Goal: Use online tool/utility: Utilize a website feature to perform a specific function

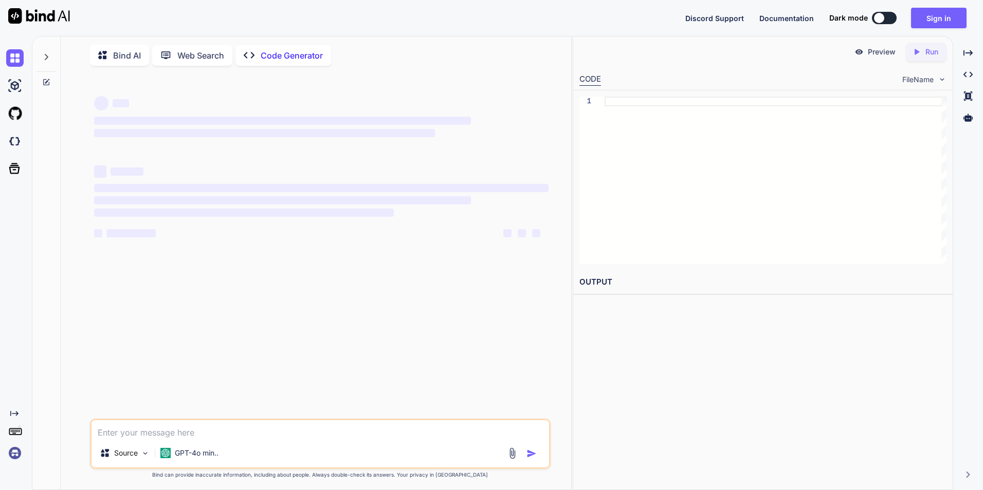
type textarea "x"
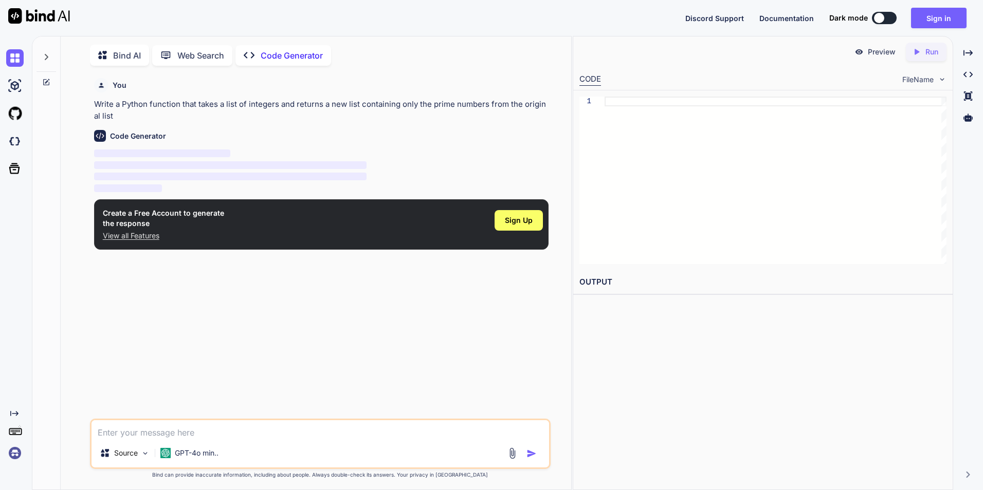
type textarea "m"
type textarea "x"
type textarea "mak"
type textarea "x"
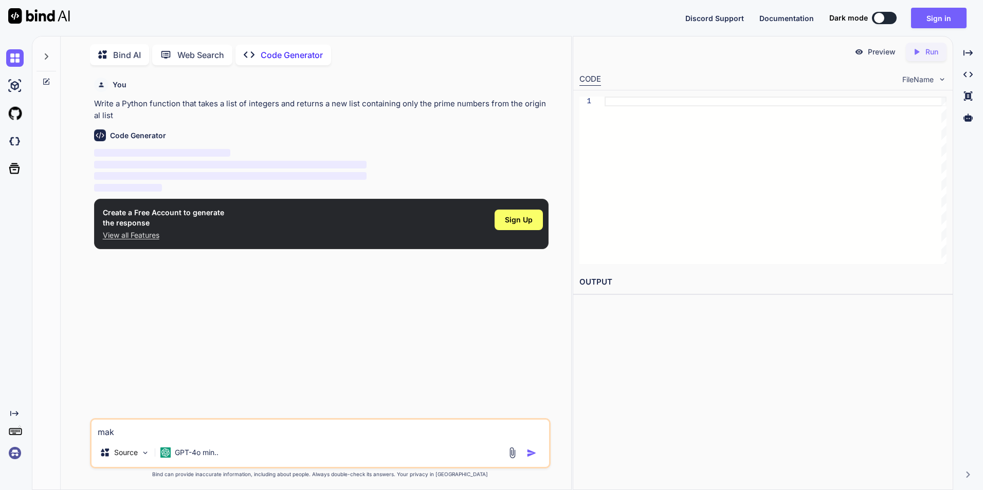
type textarea "make"
type textarea "x"
type textarea "make"
type textarea "x"
type textarea "make a"
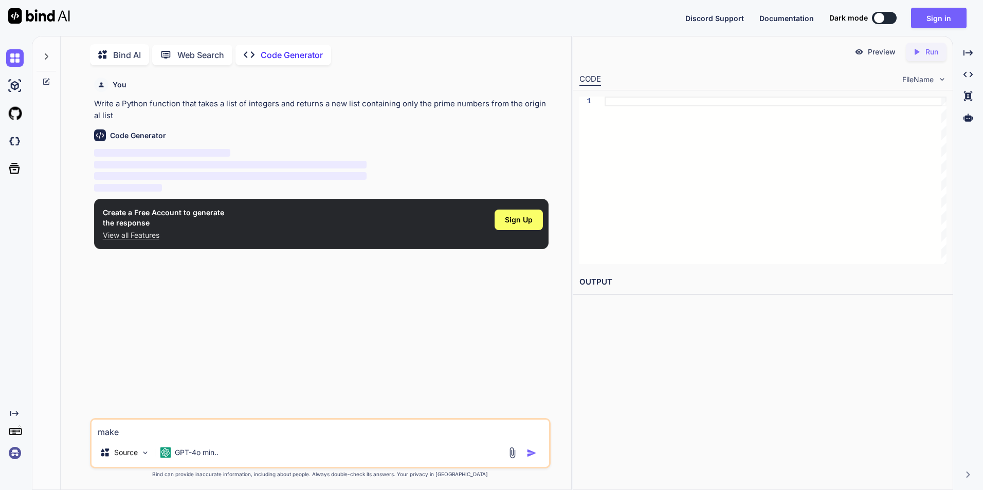
type textarea "x"
type textarea "make a"
type textarea "x"
type textarea "make a d"
type textarea "x"
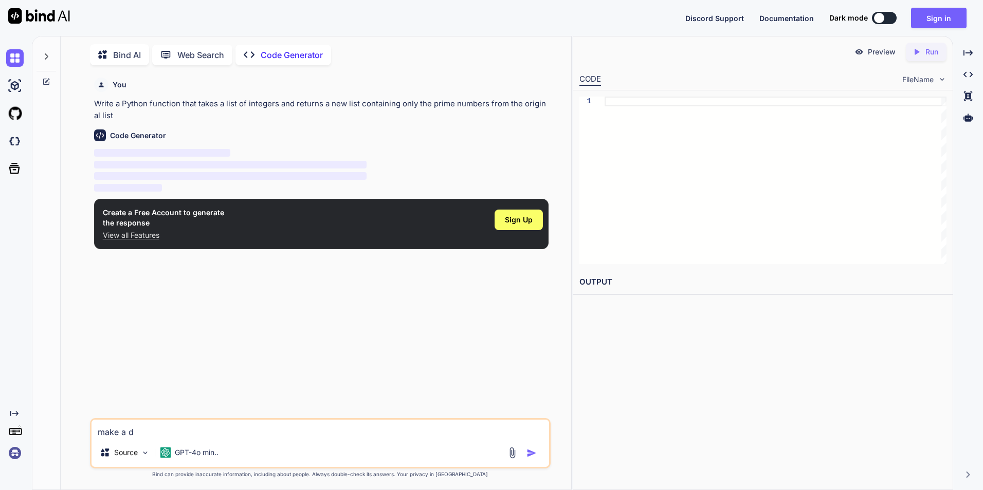
type textarea "make a de"
type textarea "x"
type textarea "make a des"
type textarea "x"
type textarea "make a desk"
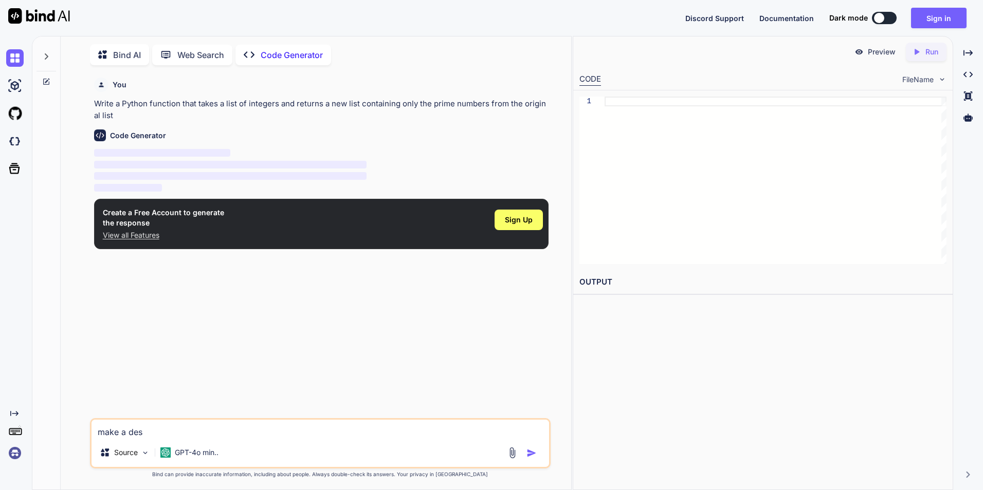
type textarea "x"
type textarea "make a deskt"
type textarea "x"
type textarea "make a desktp"
type textarea "x"
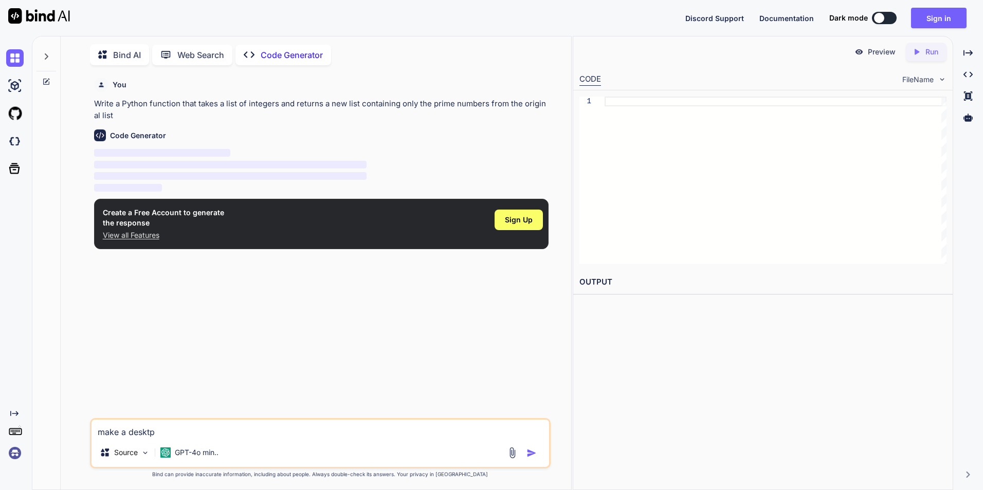
type textarea "make a deskt"
type textarea "x"
type textarea "make a deskto"
type textarea "x"
type textarea "make a desktop"
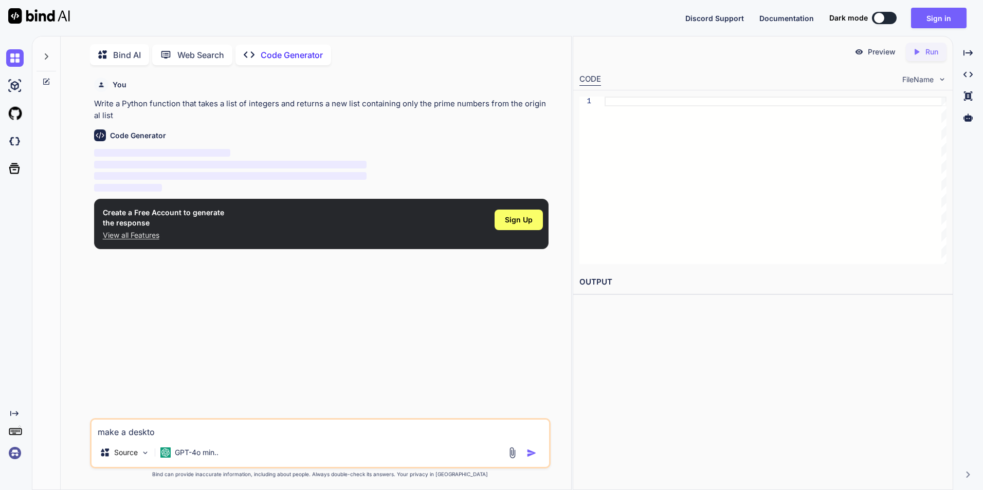
type textarea "x"
type textarea "make a desktop"
type textarea "x"
type textarea "make a desktop s"
type textarea "x"
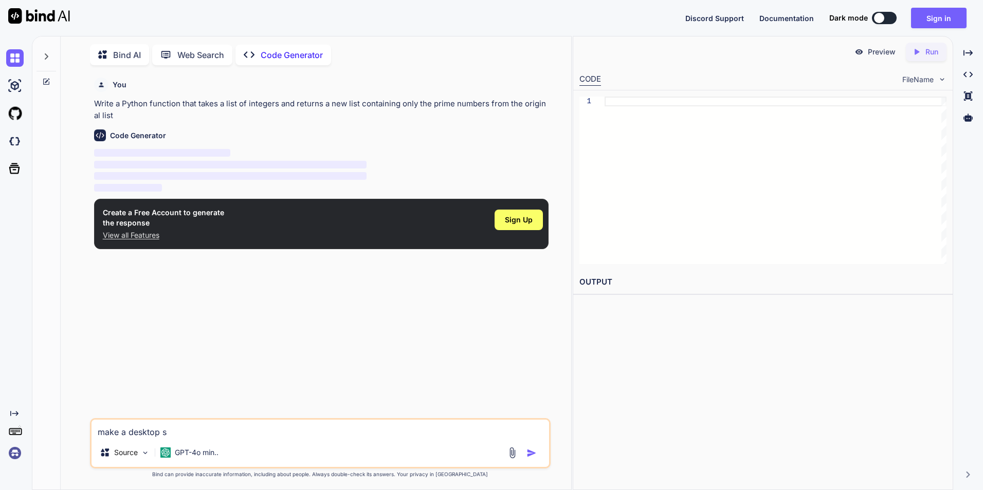
type textarea "make a desktop sn"
type textarea "x"
type textarea "make a desktop s"
type textarea "x"
type textarea "make a desktop sa"
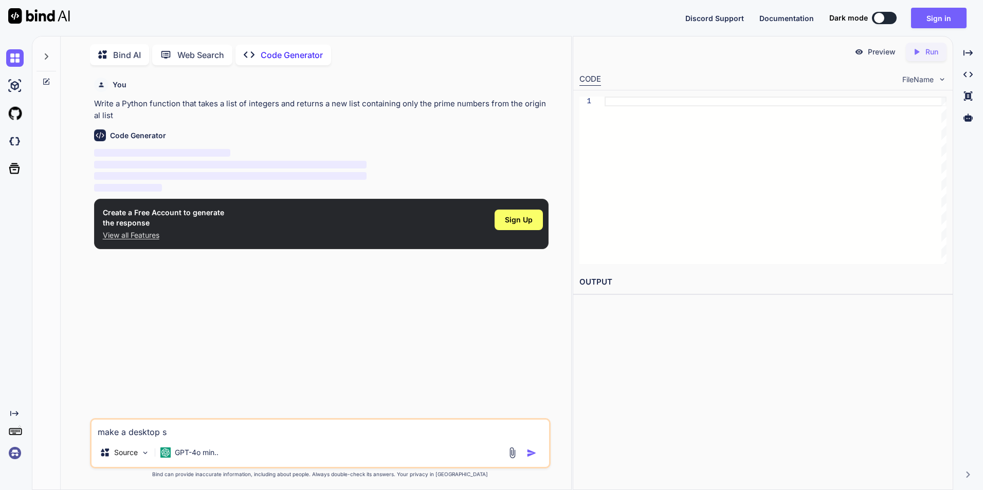
type textarea "x"
type textarea "make a desktop sad"
type textarea "x"
type textarea "make a desktop sadn"
type textarea "x"
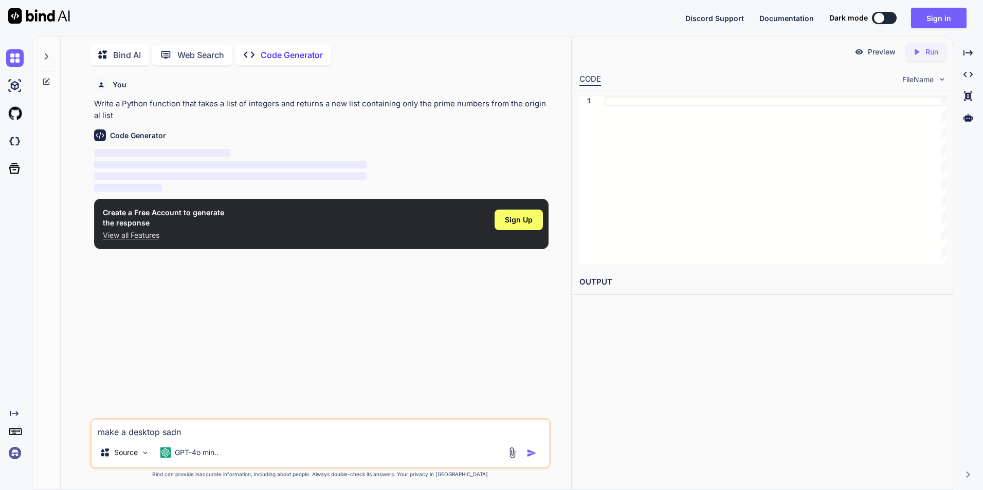
type textarea "make a desktop sad"
type textarea "x"
type textarea "make a desktop sa"
type textarea "x"
type textarea "make a desktop san"
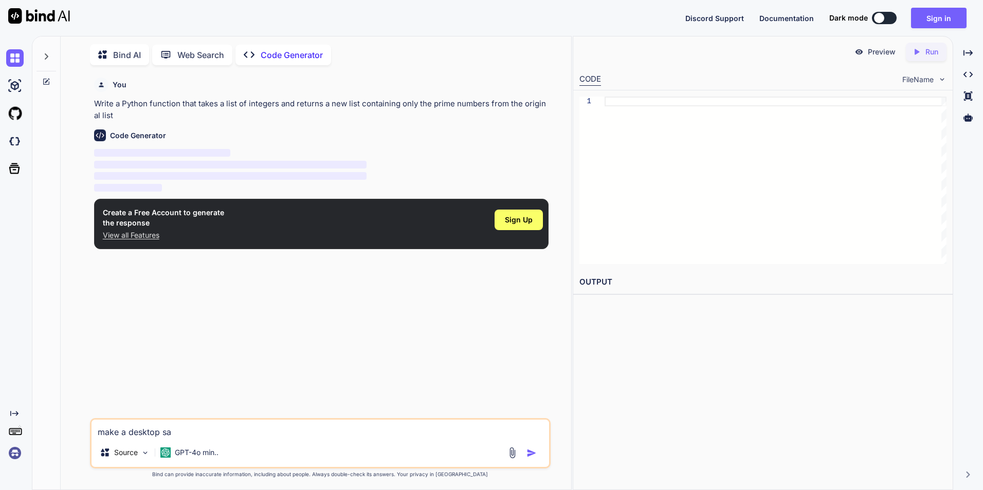
type textarea "x"
type textarea "make a desktop sand"
type textarea "x"
type textarea "make a desktop sandb"
type textarea "x"
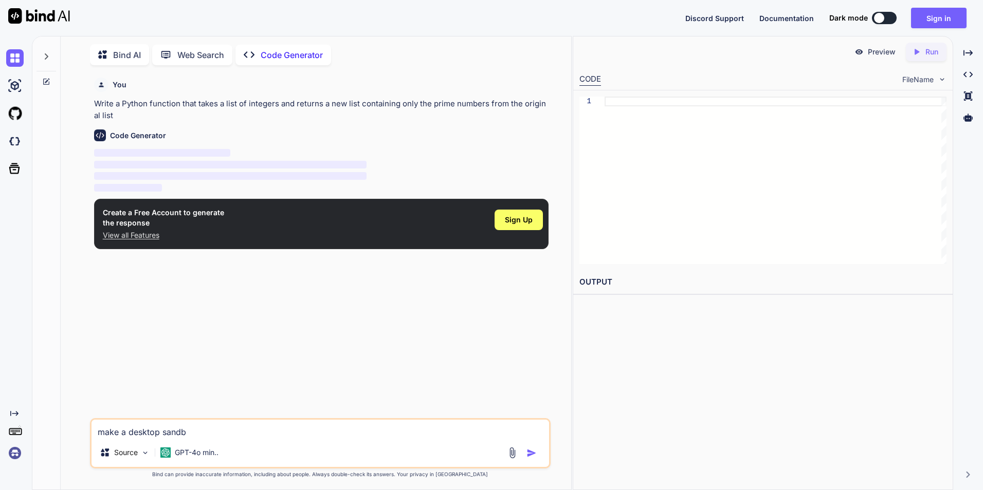
type textarea "make a desktop [PERSON_NAME]"
type textarea "x"
type textarea "make a desktop sandbox"
type textarea "x"
type textarea "make a desktop sandbox"
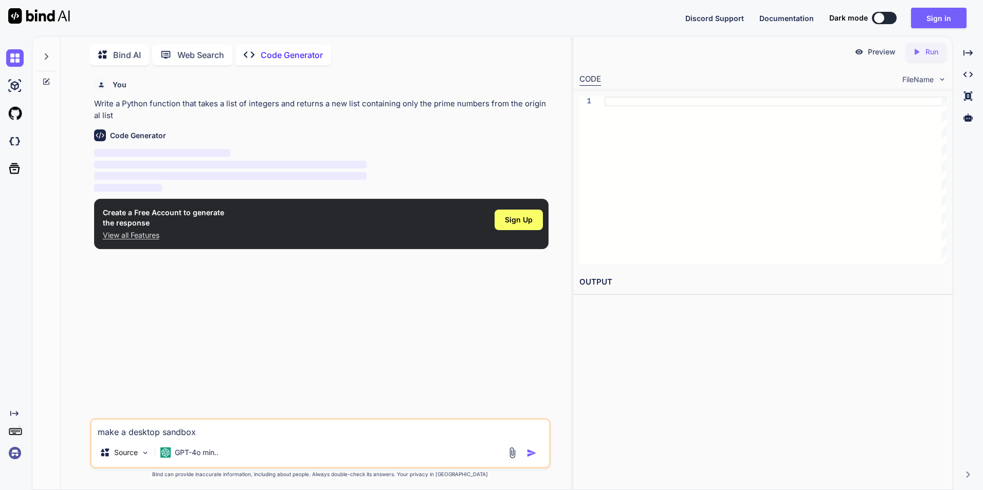
type textarea "x"
type textarea "make a desktop sandbox s"
type textarea "x"
type textarea "make a desktop sandbox sc"
type textarea "x"
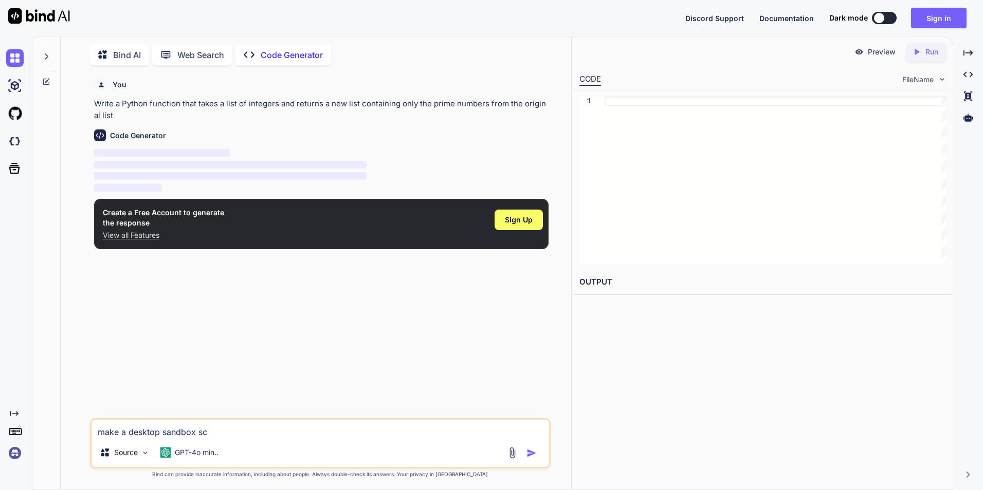
type textarea "make a desktop sandbox scr"
type textarea "x"
type textarea "make a desktop sandbox scri"
type textarea "x"
type textarea "make a desktop sandbox scrip"
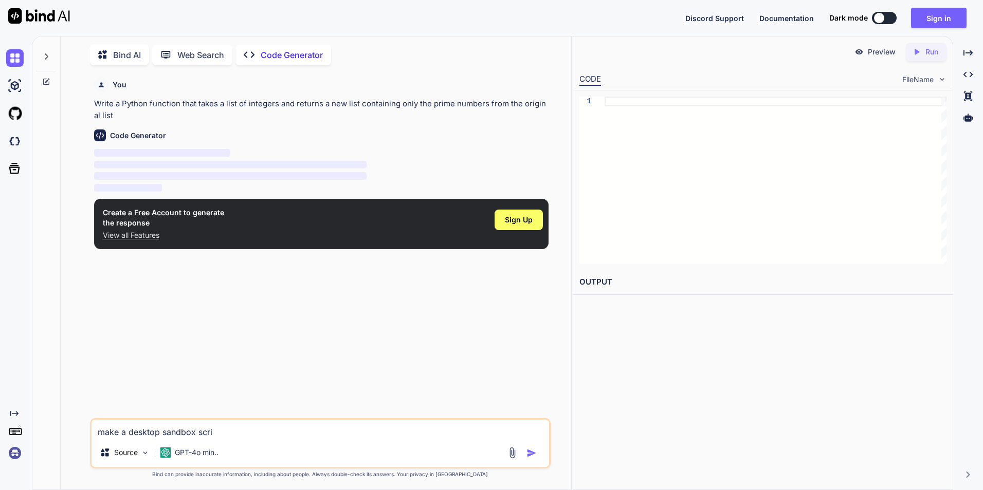
type textarea "x"
type textarea "make a desktop sandbox script"
type textarea "x"
type textarea "make a desktop sandbox script"
click at [520, 459] on div at bounding box center [523, 453] width 34 height 12
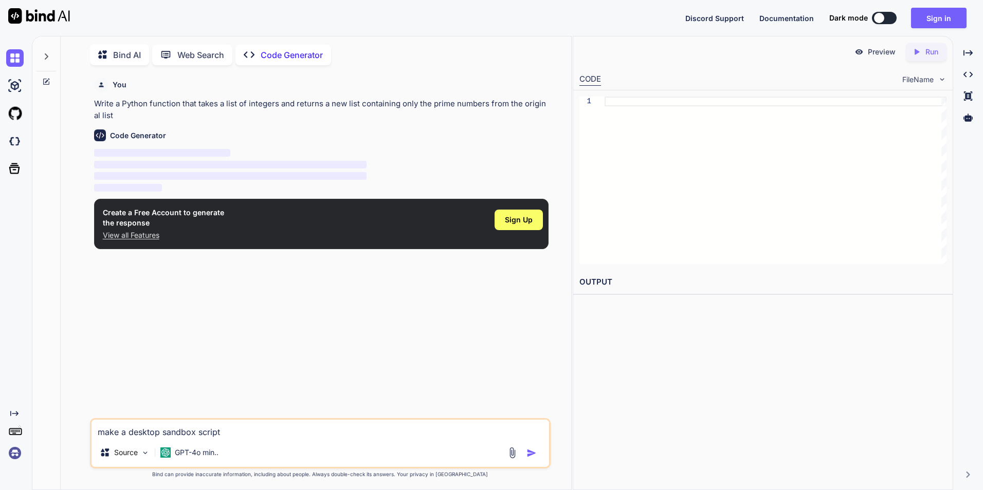
click at [526, 459] on img "button" at bounding box center [531, 453] width 10 height 10
click at [517, 208] on div "Create a Free Account to generate the response View all Features Sign Up" at bounding box center [321, 224] width 454 height 50
click at [513, 222] on span "Sign Up" at bounding box center [519, 220] width 28 height 10
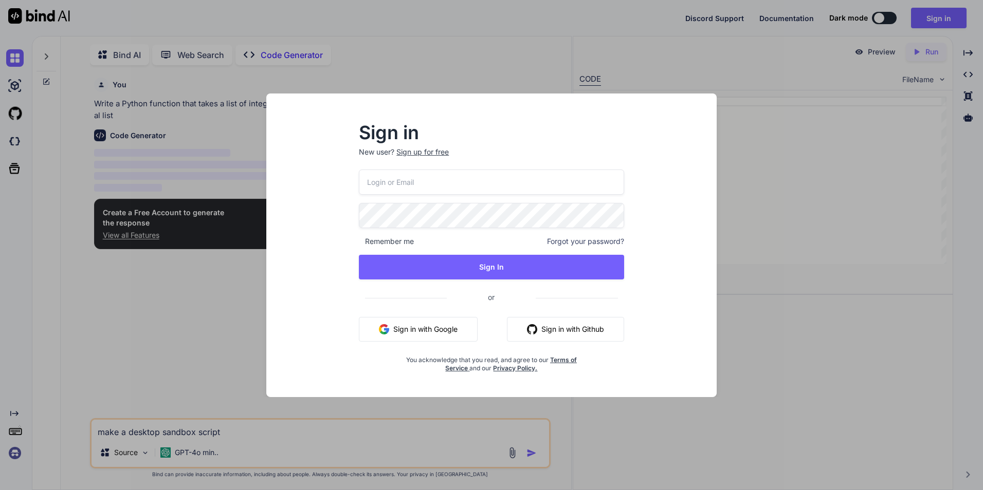
click at [422, 327] on button "Sign in with Google" at bounding box center [418, 329] width 119 height 25
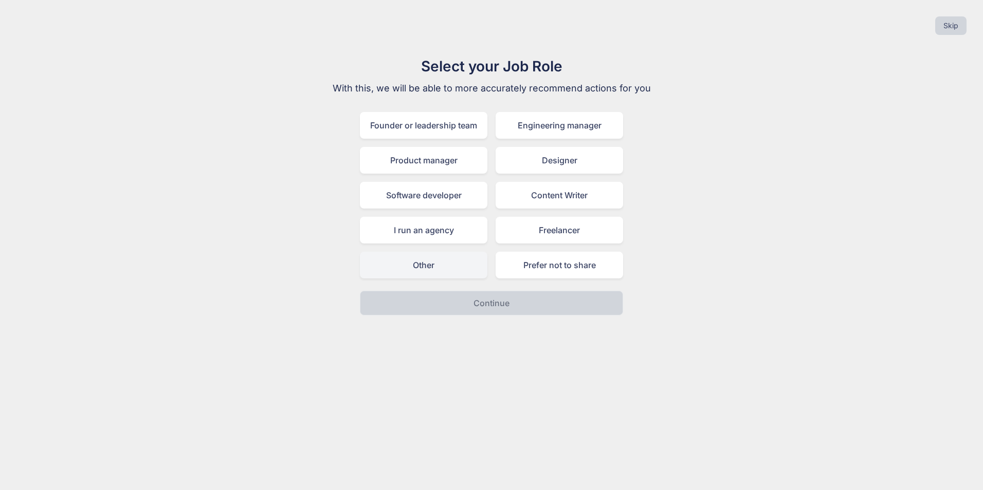
click at [469, 261] on div "Other" at bounding box center [423, 265] width 127 height 27
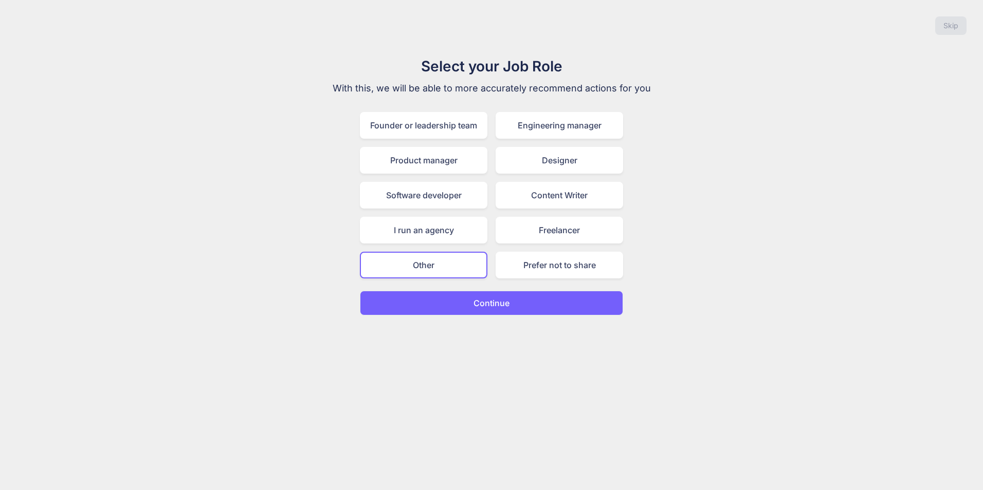
click at [474, 287] on div "Select your Job Role With this, we will be able to more accurately recommend ac…" at bounding box center [491, 186] width 345 height 260
click at [474, 292] on button "Continue" at bounding box center [491, 303] width 263 height 25
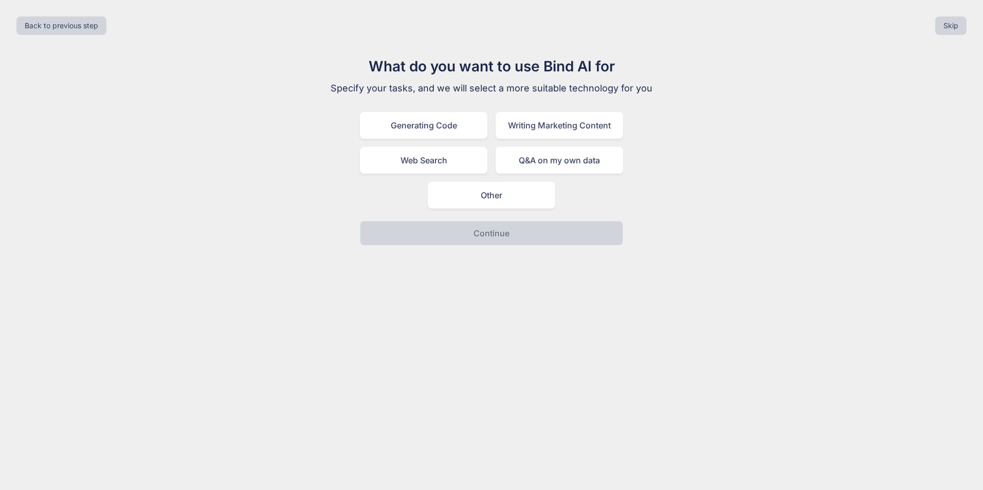
click at [471, 302] on div "Back to previous step Skip What do you want to use Bind AI for Specify your tas…" at bounding box center [491, 245] width 983 height 490
click at [464, 196] on div "Other" at bounding box center [491, 195] width 127 height 27
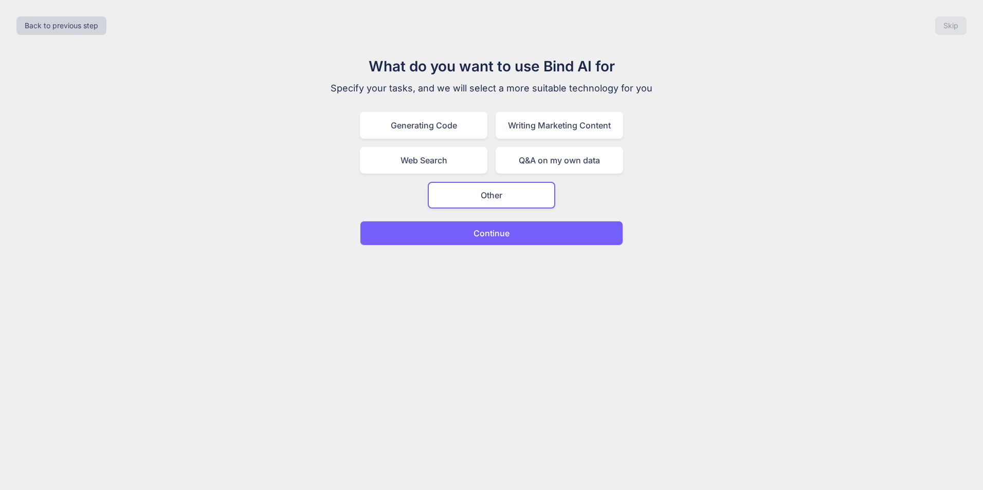
click at [462, 233] on button "Continue" at bounding box center [491, 233] width 263 height 25
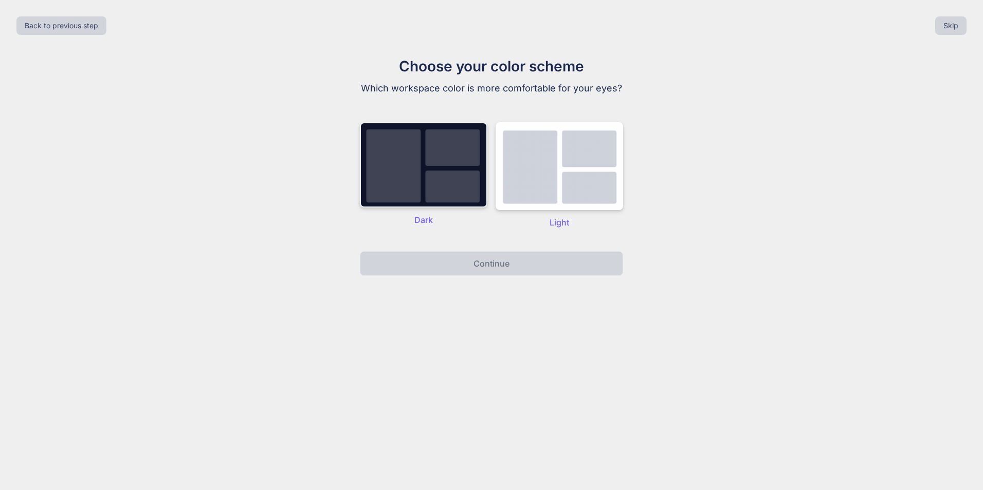
click at [463, 203] on img at bounding box center [423, 164] width 127 height 85
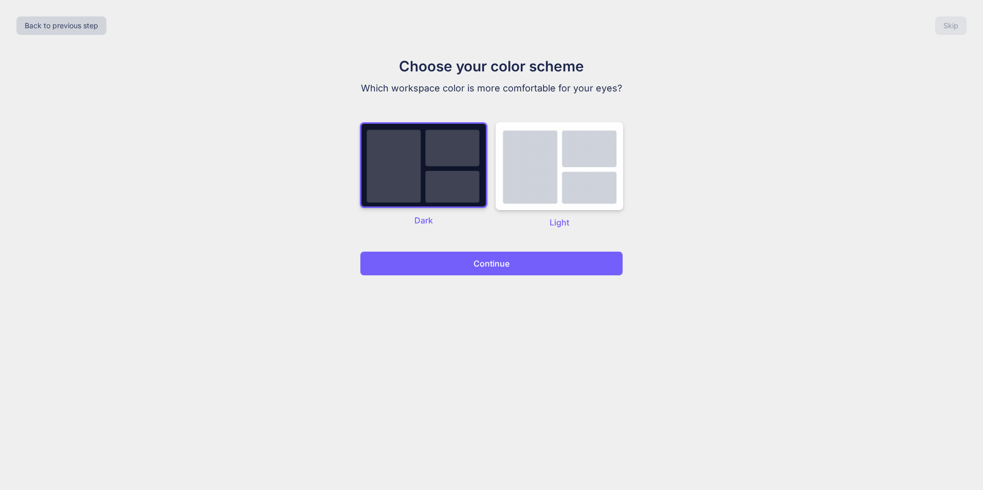
click at [473, 251] on button "Continue" at bounding box center [491, 263] width 263 height 25
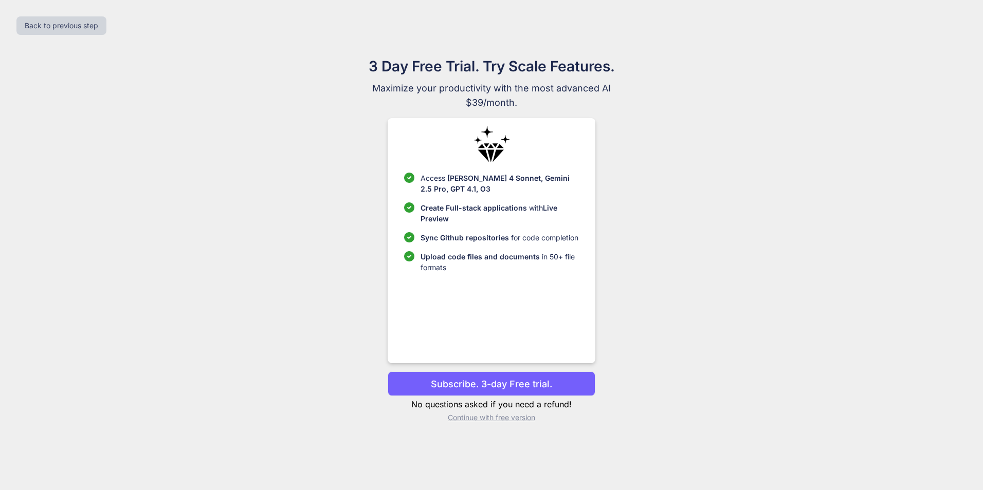
click at [480, 420] on p "Continue with free version" at bounding box center [491, 418] width 207 height 10
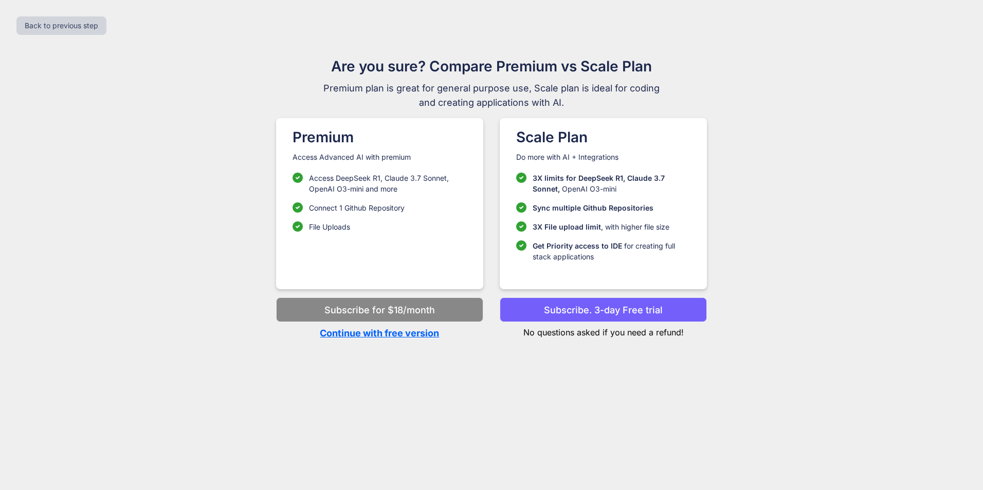
click at [413, 336] on p "Continue with free version" at bounding box center [379, 333] width 207 height 14
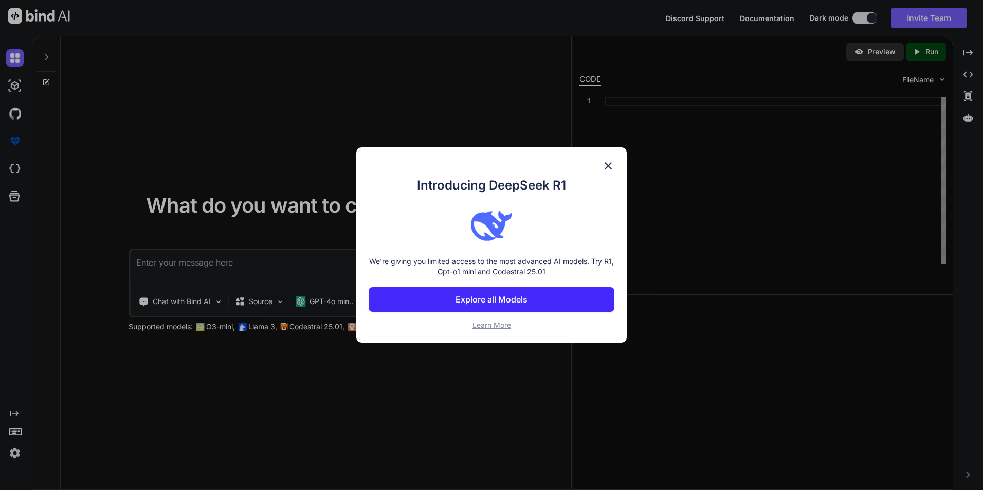
click at [603, 163] on img at bounding box center [608, 166] width 12 height 12
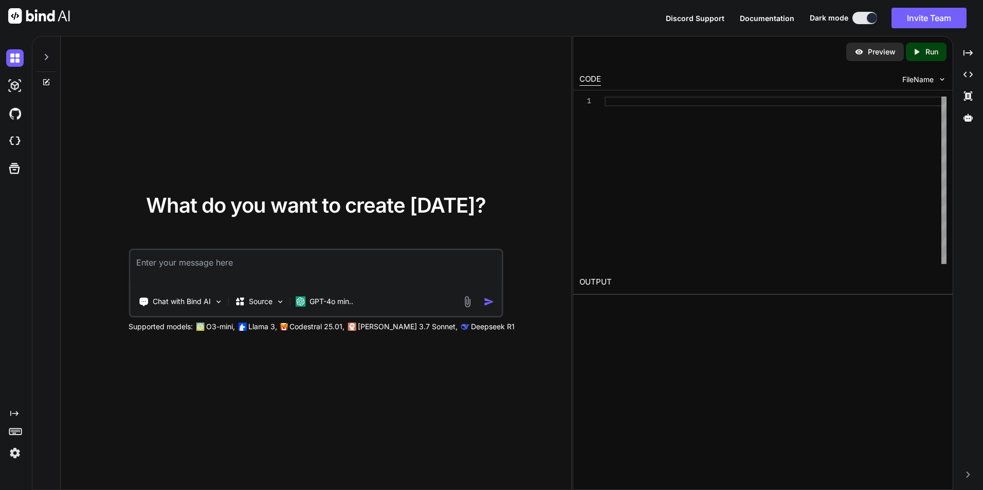
click at [435, 293] on div "Chat with Bind AI Source GPT-4o min.." at bounding box center [296, 301] width 332 height 21
click at [424, 272] on textarea at bounding box center [316, 269] width 372 height 38
type textarea "make a desktop sandbox"
click at [482, 304] on div at bounding box center [480, 302] width 37 height 12
click at [485, 303] on img "button" at bounding box center [489, 302] width 11 height 11
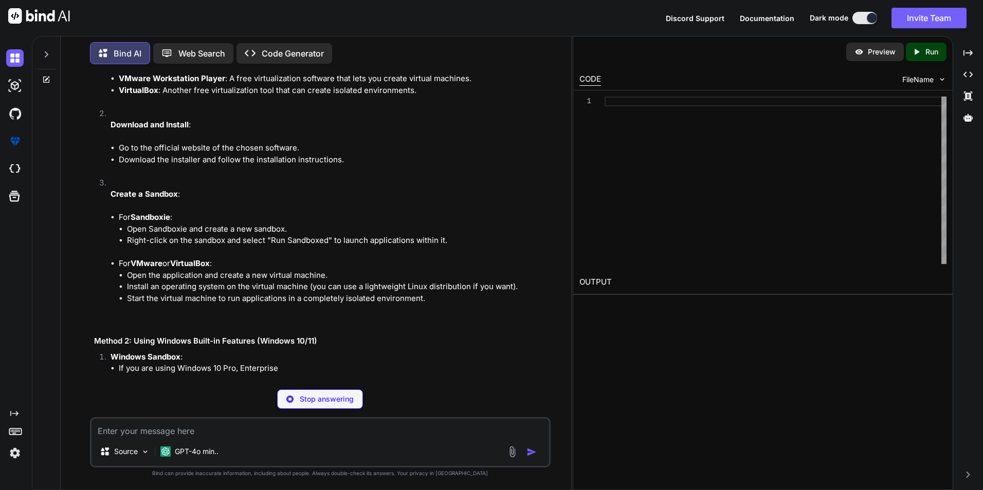
scroll to position [201, 0]
